Goal: Task Accomplishment & Management: Manage account settings

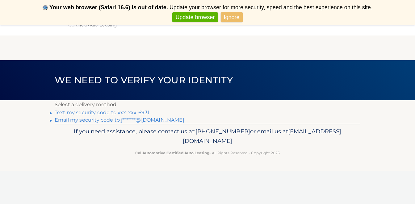
click at [122, 112] on link "Text my security code to xxx-xxx-6931" at bounding box center [102, 113] width 95 height 6
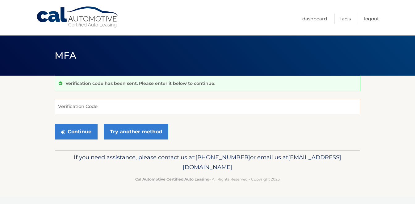
click at [117, 109] on input "Verification Code" at bounding box center [208, 106] width 306 height 15
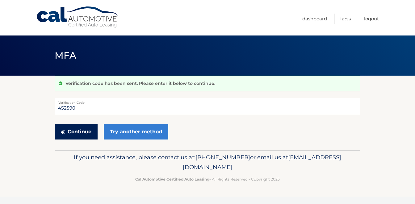
type input "452590"
click at [76, 133] on button "Continue" at bounding box center [76, 131] width 43 height 15
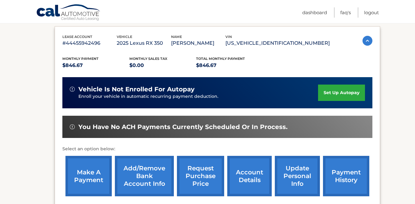
scroll to position [98, 0]
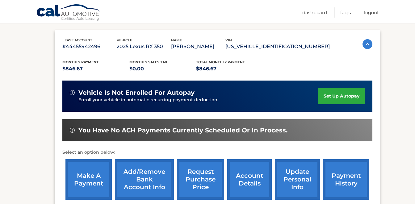
click at [103, 176] on link "make a payment" at bounding box center [88, 179] width 46 height 40
click at [351, 181] on link "payment history" at bounding box center [346, 179] width 46 height 40
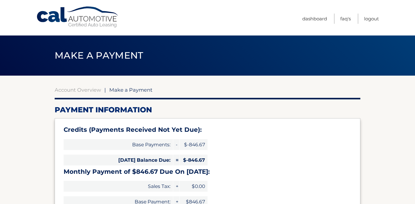
select select "NTc2YWFhMWUtOGI0Ny00YWYyLTkyZDAtNDdmZThiOWUyNmQw"
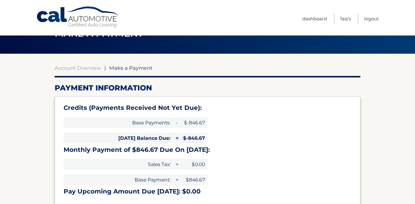
scroll to position [18, 0]
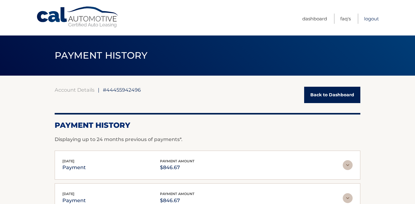
click at [372, 19] on link "Logout" at bounding box center [371, 19] width 15 height 10
